Goal: Navigation & Orientation: Find specific page/section

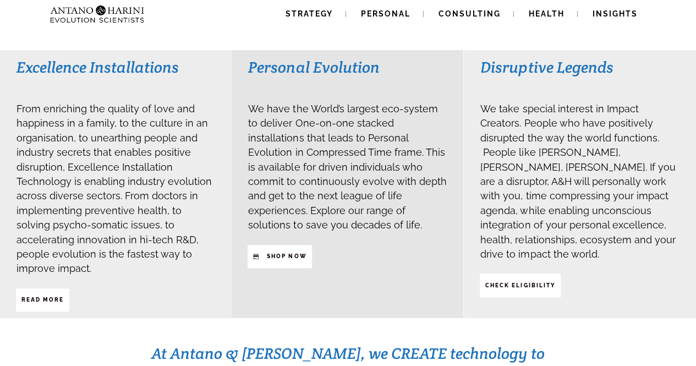
click at [277, 247] on span "SHop NOW" at bounding box center [287, 256] width 40 height 19
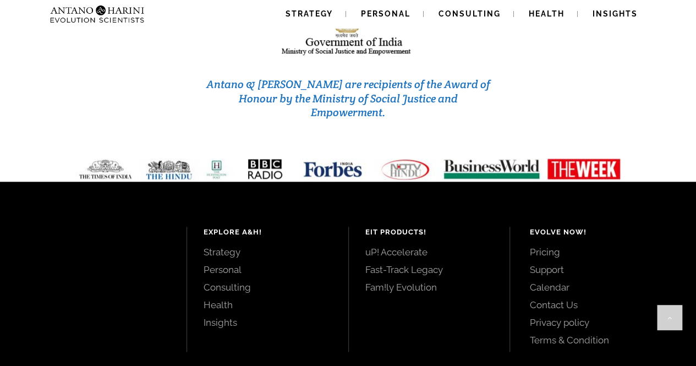
scroll to position [4741, 0]
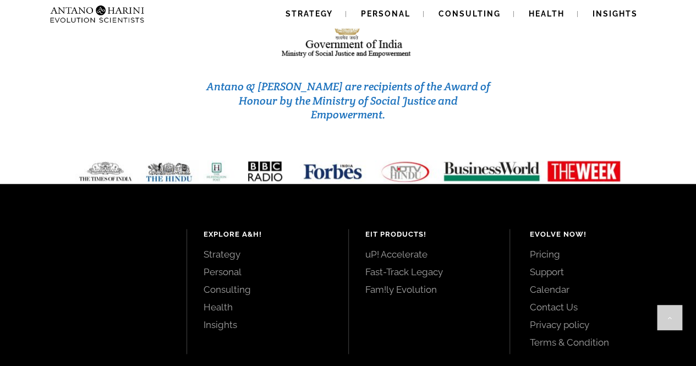
click at [393, 266] on link "Fast-Track Legacy" at bounding box center [429, 272] width 128 height 12
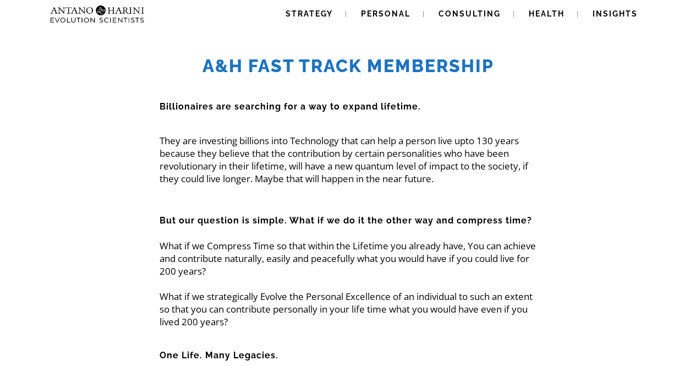
click at [326, 9] on span "Strategy" at bounding box center [309, 13] width 47 height 9
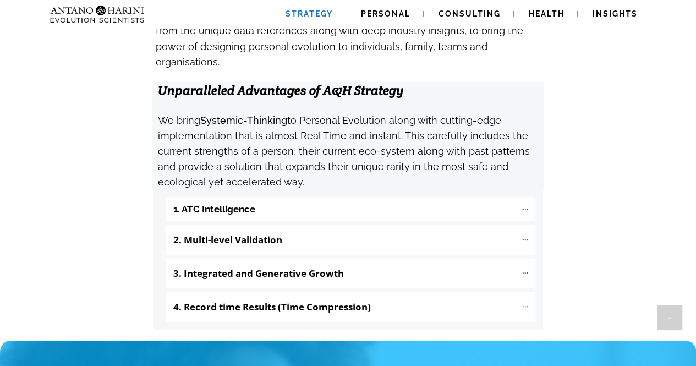
scroll to position [1162, 0]
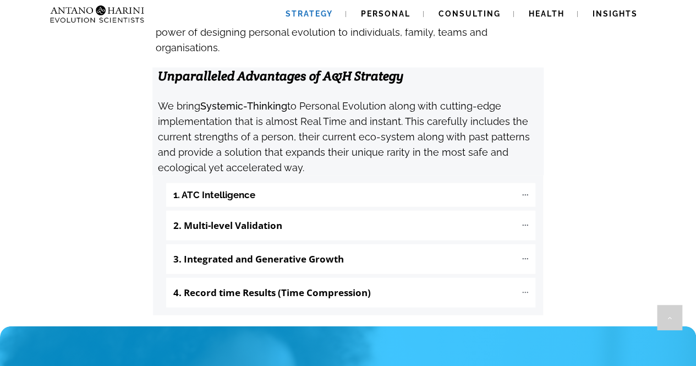
click at [526, 254] on icon at bounding box center [525, 258] width 9 height 9
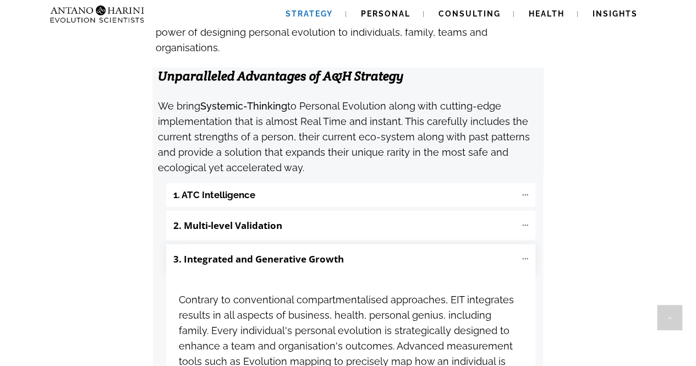
click at [526, 254] on icon at bounding box center [525, 258] width 9 height 9
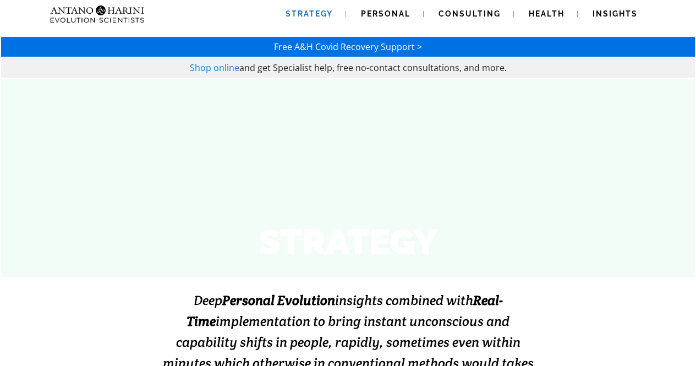
scroll to position [0, 0]
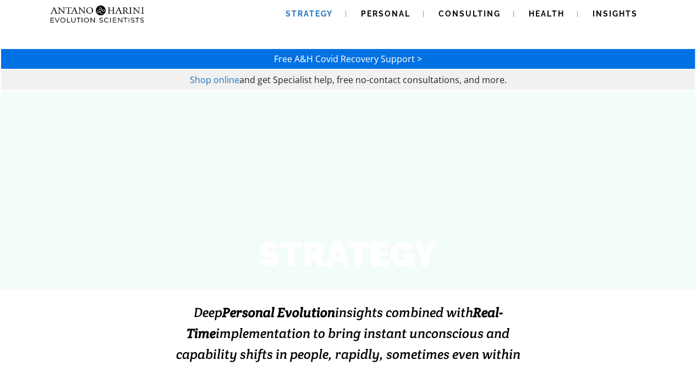
click at [554, 21] on link "Health" at bounding box center [547, 14] width 62 height 28
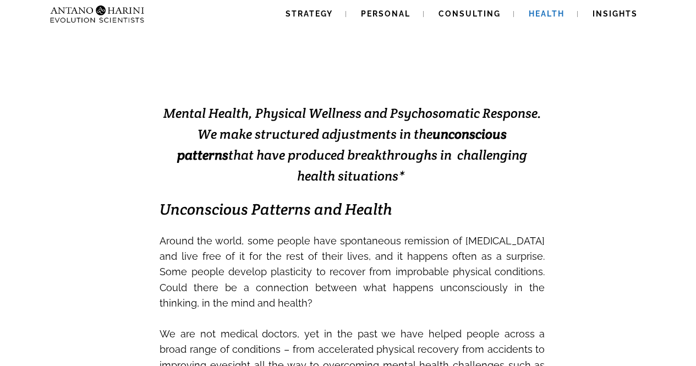
scroll to position [194, 0]
